Goal: Go to known website: Access a specific website the user already knows

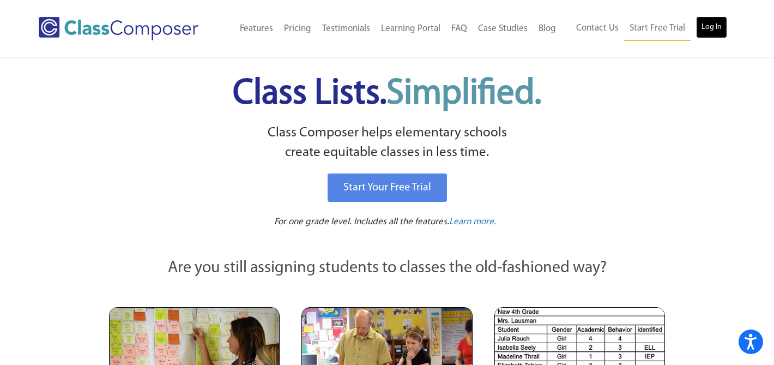
click at [712, 29] on link "Log In" at bounding box center [711, 27] width 31 height 22
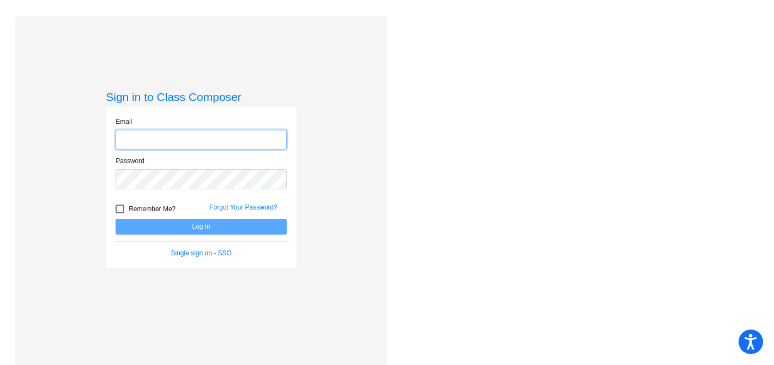
type input "[EMAIL_ADDRESS][DOMAIN_NAME]"
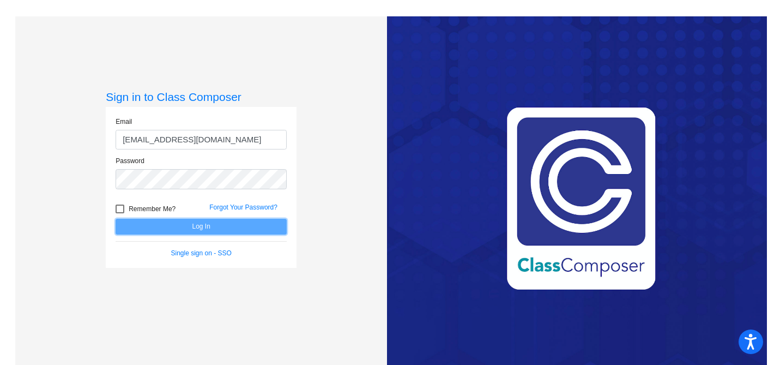
click at [189, 224] on button "Log In" at bounding box center [201, 227] width 171 height 16
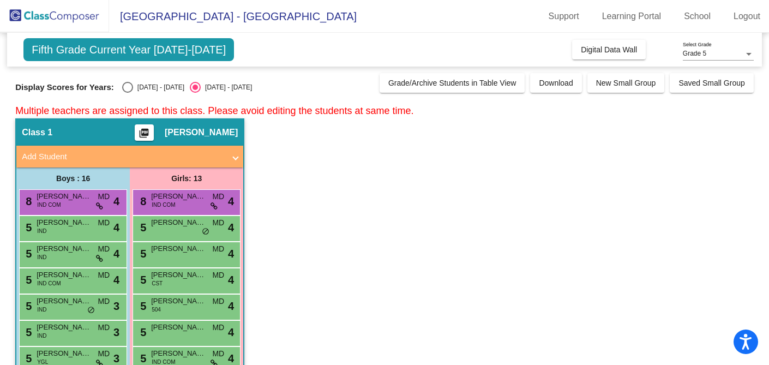
click at [122, 52] on span "Fifth Grade Current Year [DATE]-[DATE]" at bounding box center [128, 49] width 210 height 23
